Goal: Navigation & Orientation: Find specific page/section

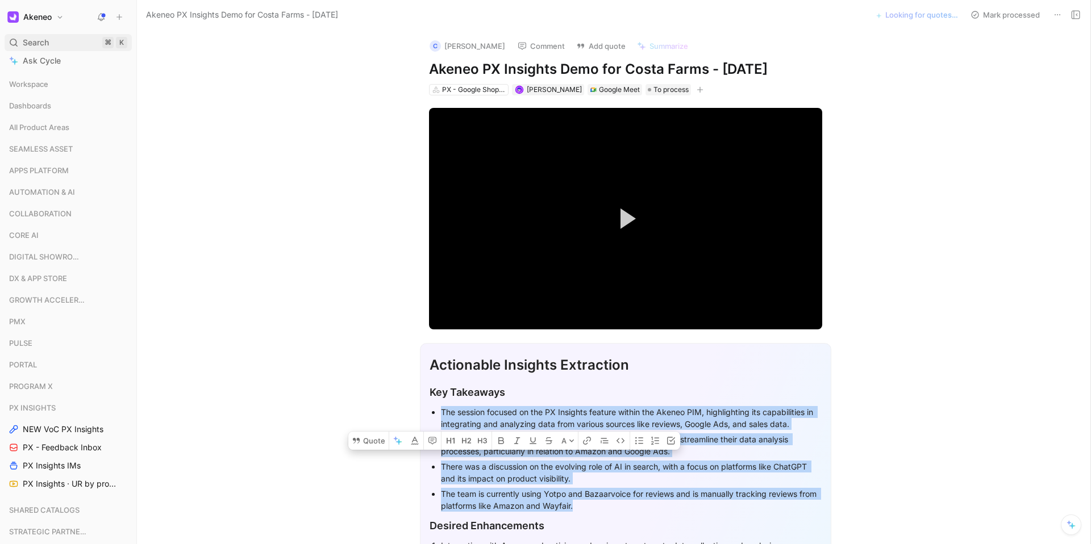
click at [59, 38] on div "Search ⌘ K" at bounding box center [68, 42] width 127 height 17
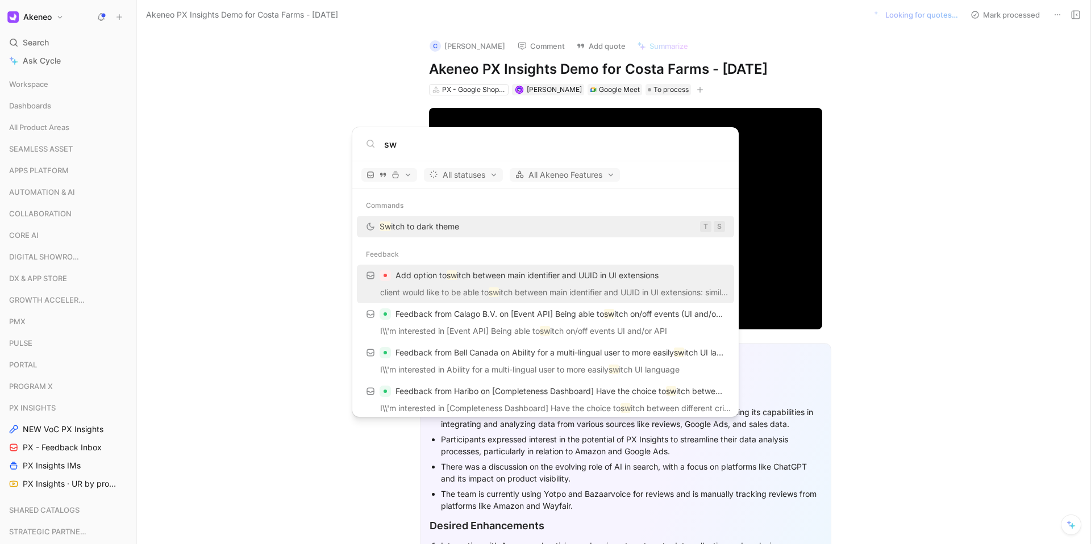
type input "s"
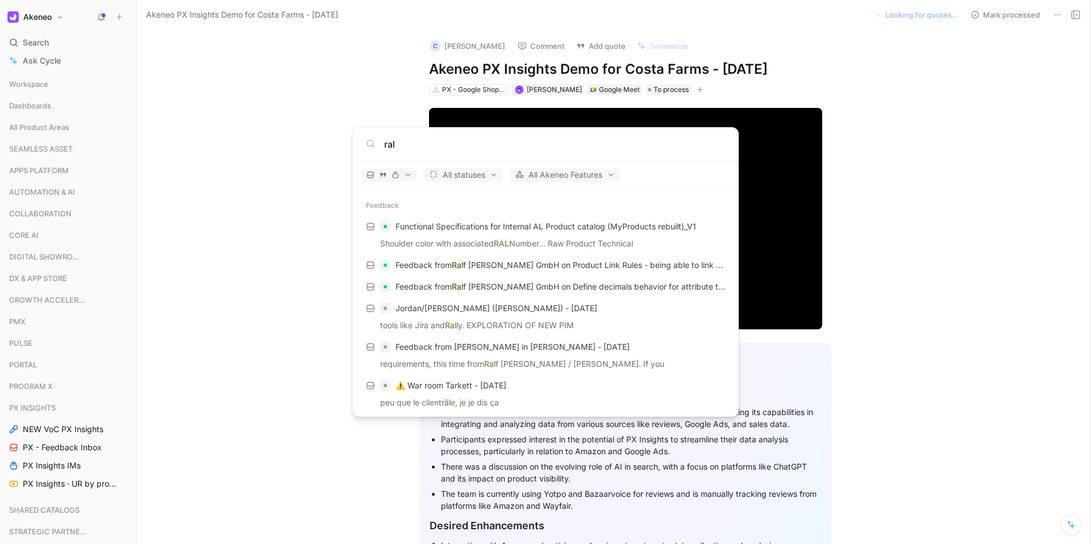
drag, startPoint x: 422, startPoint y: 144, endPoint x: 353, endPoint y: 141, distance: 68.2
click at [353, 141] on div "ral" at bounding box center [545, 144] width 386 height 34
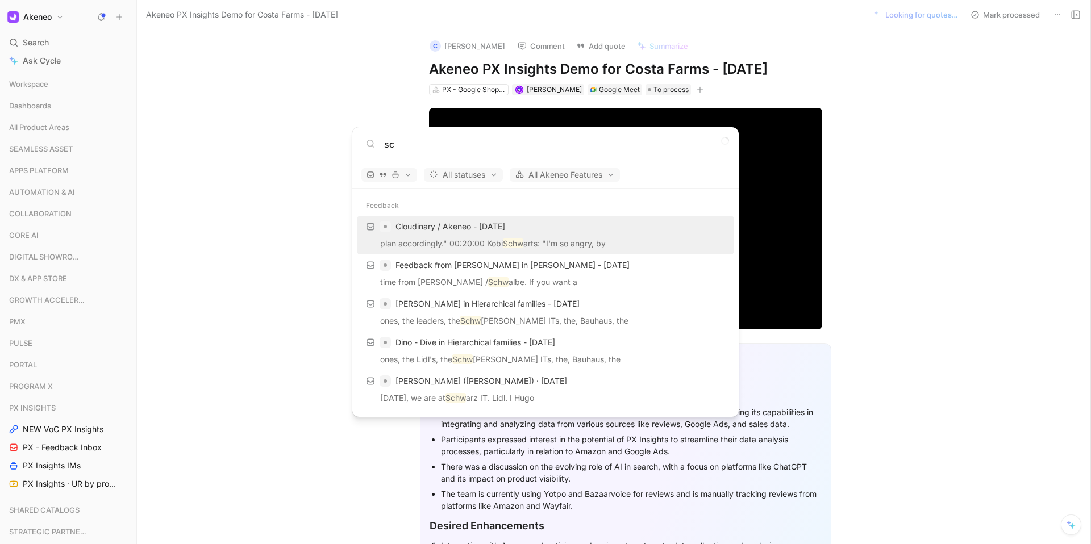
type input "s"
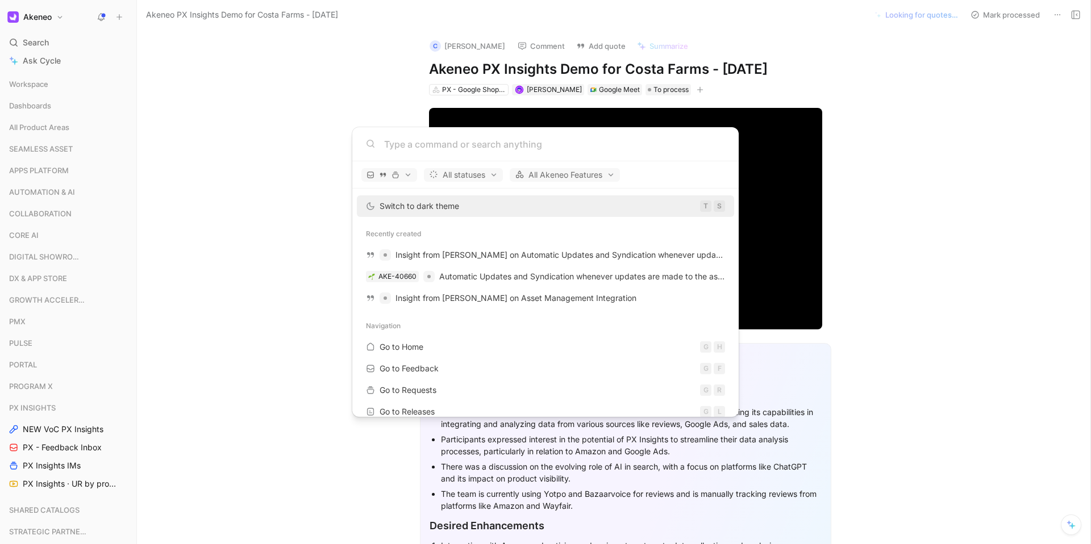
click at [48, 281] on body "Akeneo Search ⌘ K Ask Cycle Workspace Dashboards All Product Areas SEAMLESS ASS…" at bounding box center [545, 272] width 1091 height 544
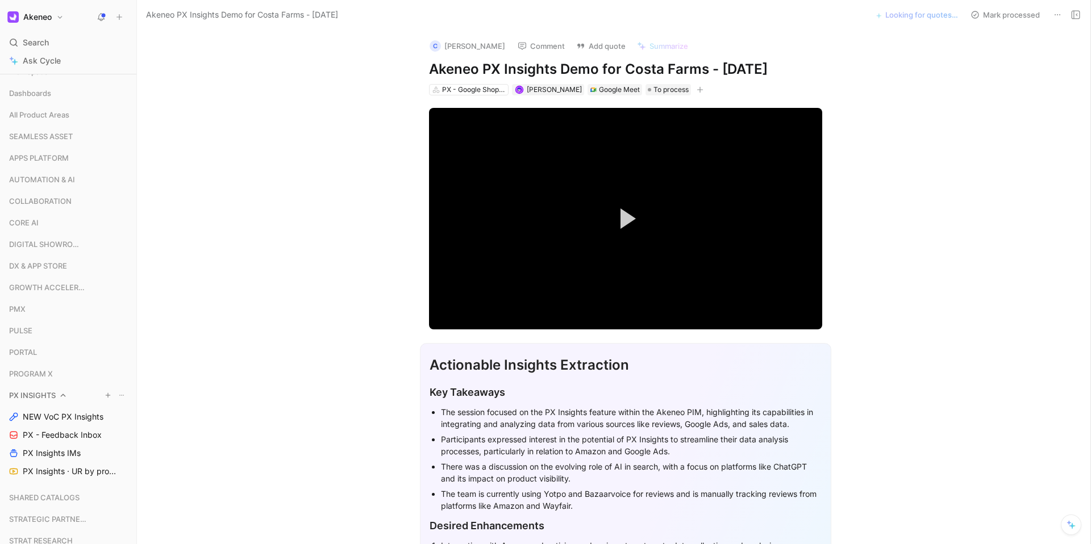
scroll to position [13, 0]
click at [40, 396] on span "PX INSIGHTS" at bounding box center [32, 394] width 47 height 11
click at [66, 420] on span "NEW VoC PX Insights" at bounding box center [63, 416] width 81 height 11
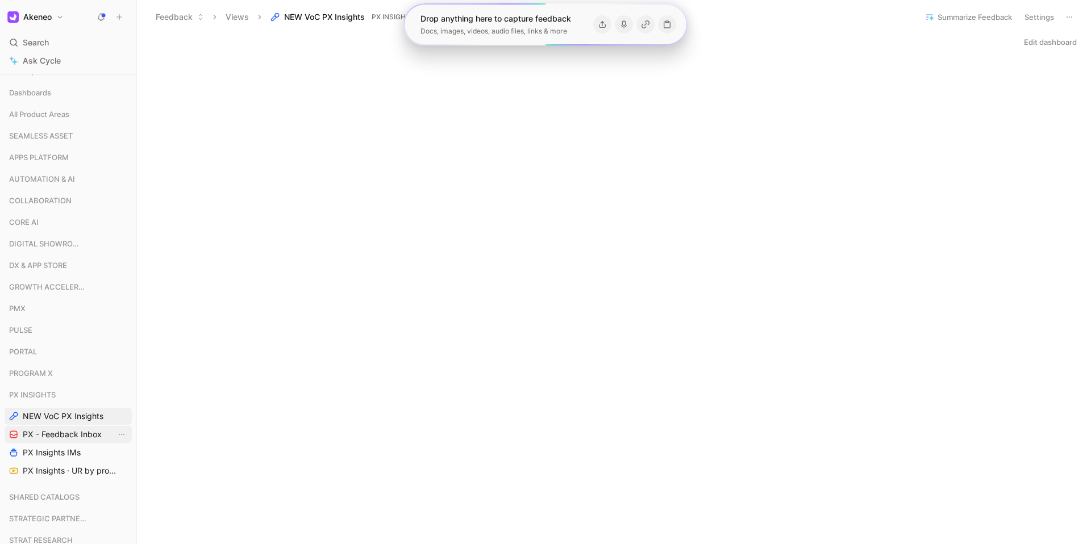
click at [65, 440] on span "PX - Feedback Inbox" at bounding box center [62, 434] width 79 height 11
